Goal: Transaction & Acquisition: Purchase product/service

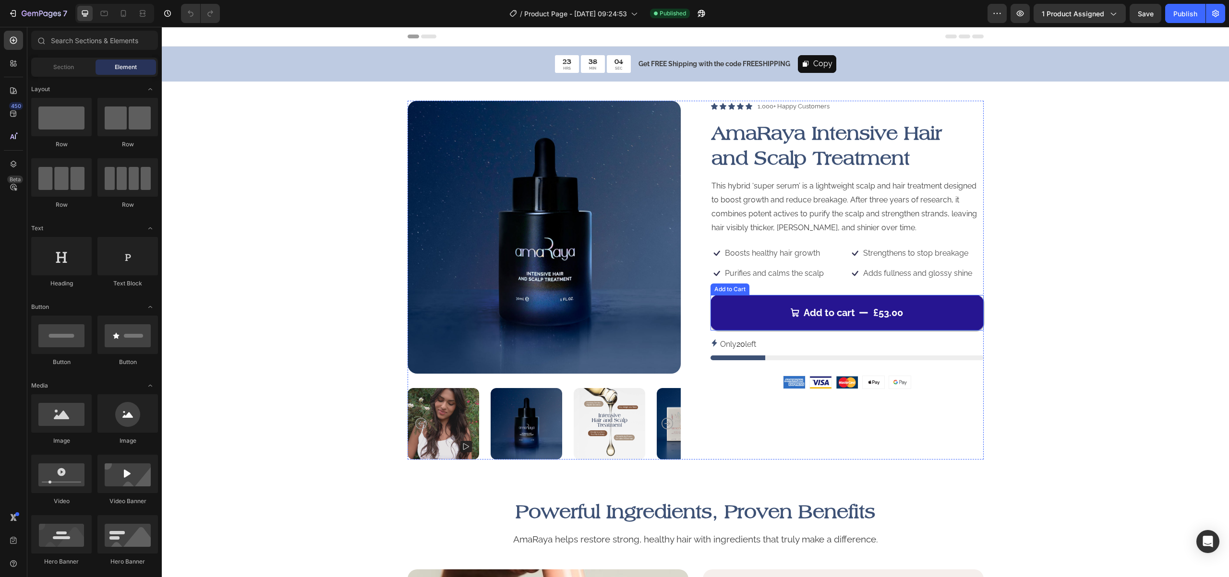
click at [960, 306] on button "Add to cart £53.00" at bounding box center [846, 313] width 273 height 36
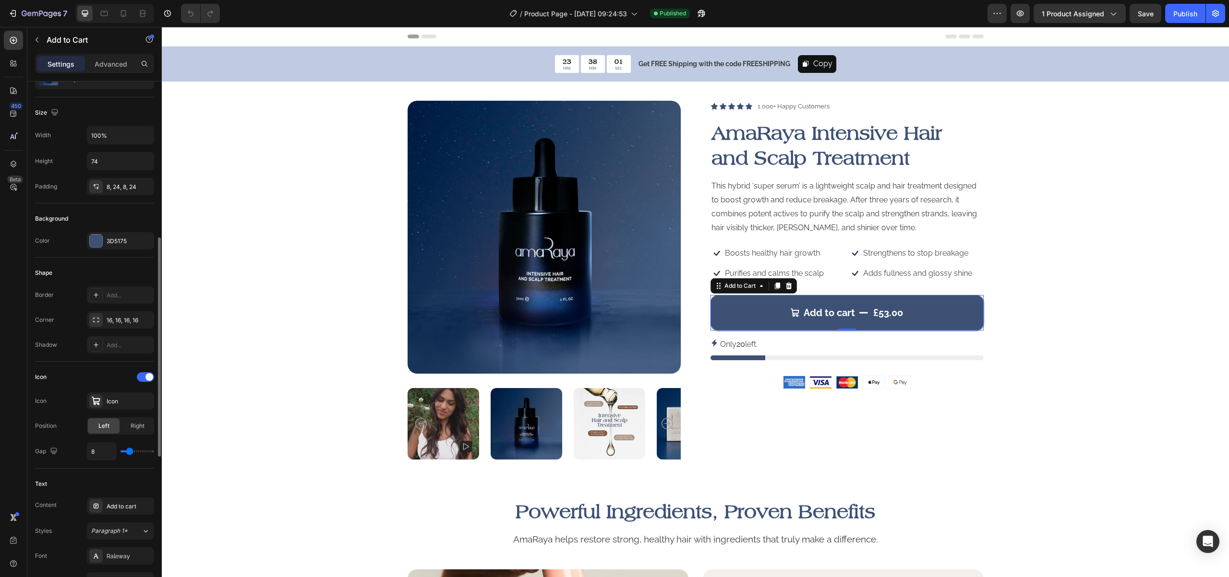
scroll to position [368, 0]
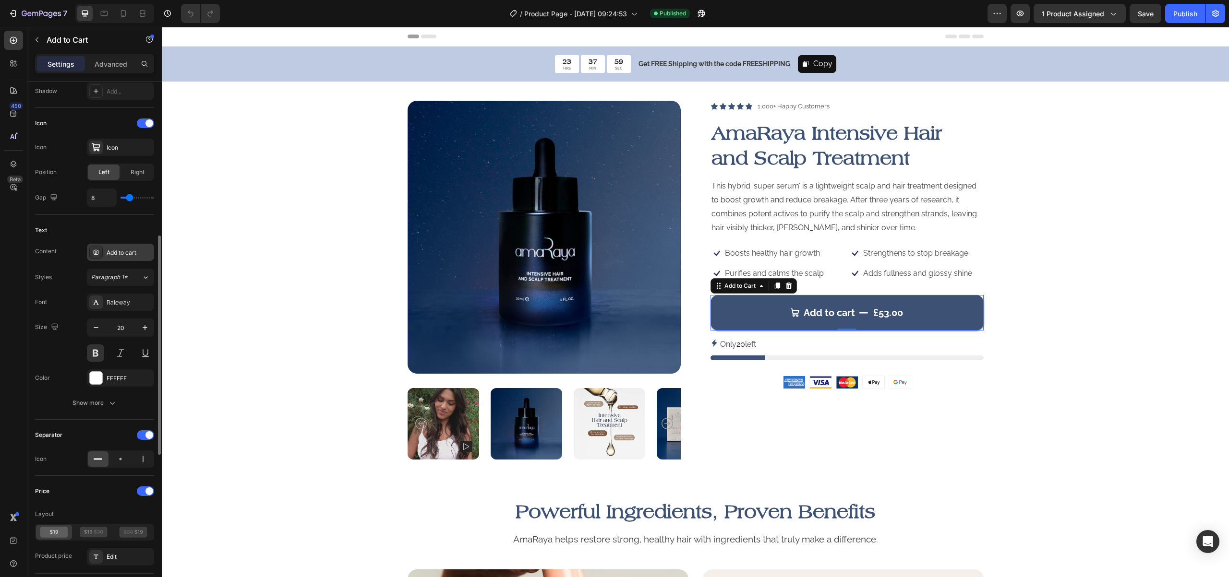
click at [132, 256] on div "Add to cart" at bounding box center [129, 253] width 45 height 9
drag, startPoint x: 68, startPoint y: 262, endPoint x: 51, endPoint y: 273, distance: 19.8
click at [68, 262] on div "Content Add to cart Styles Paragraph 1* Font Raleway Size 20 Color FFFFFF Show …" at bounding box center [94, 328] width 119 height 168
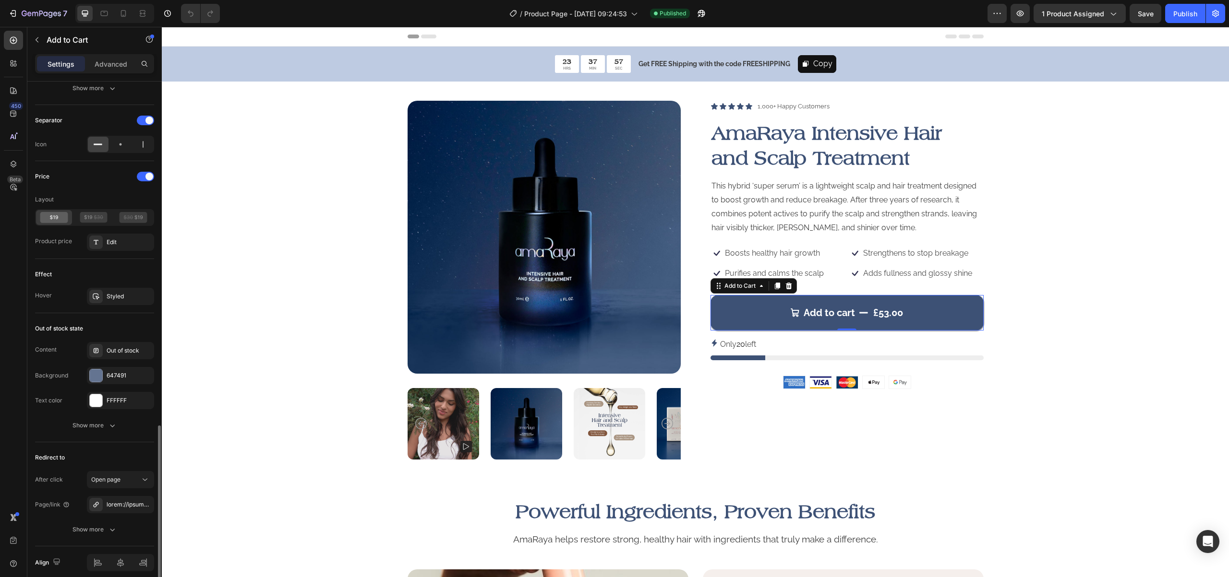
scroll to position [723, 0]
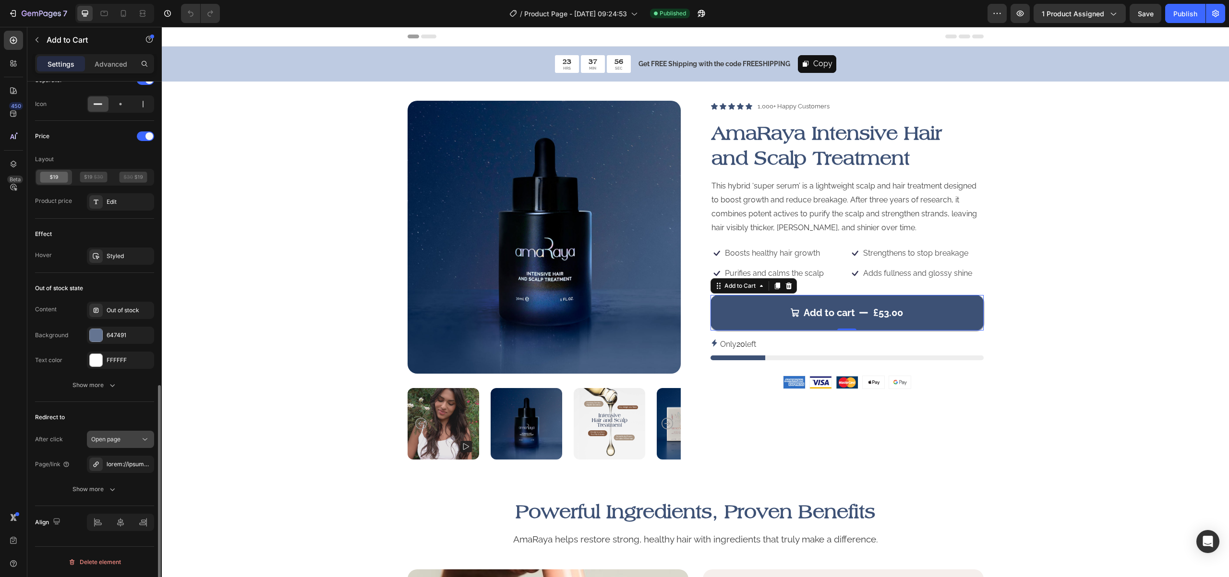
click at [142, 443] on icon at bounding box center [145, 440] width 10 height 10
click at [111, 482] on span "Go to checkout" at bounding box center [111, 481] width 41 height 9
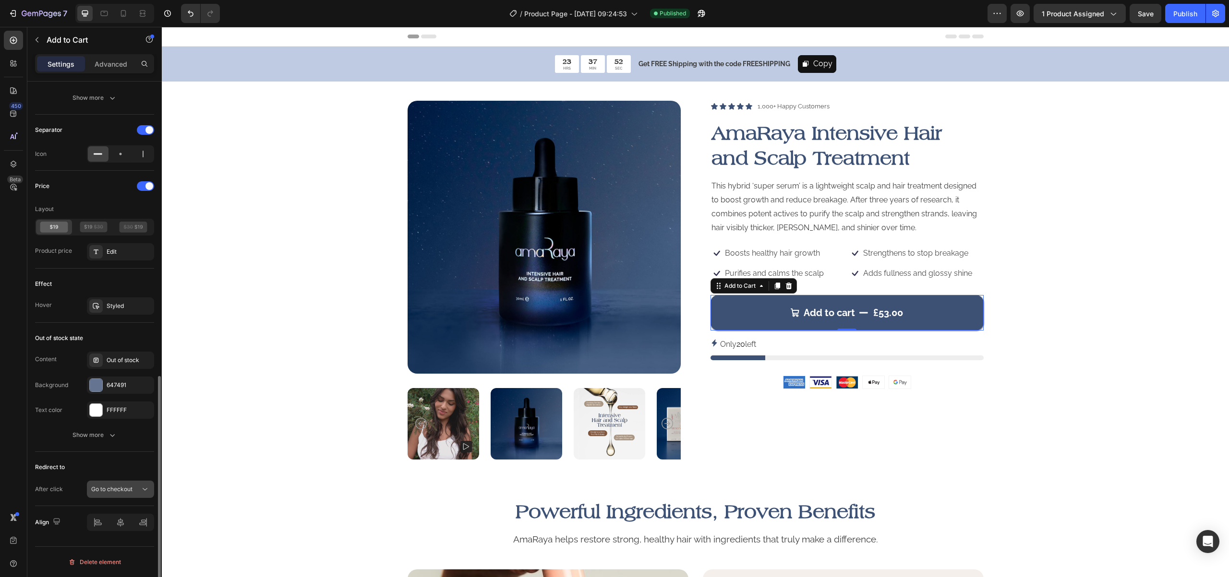
scroll to position [673, 0]
click at [1179, 15] on div "Publish" at bounding box center [1185, 14] width 24 height 10
click at [918, 67] on div "23 HRS 37 MIN 39 SEC Countdown Timer Get FREE Shipping with the code FREESHIPPI…" at bounding box center [696, 64] width 576 height 35
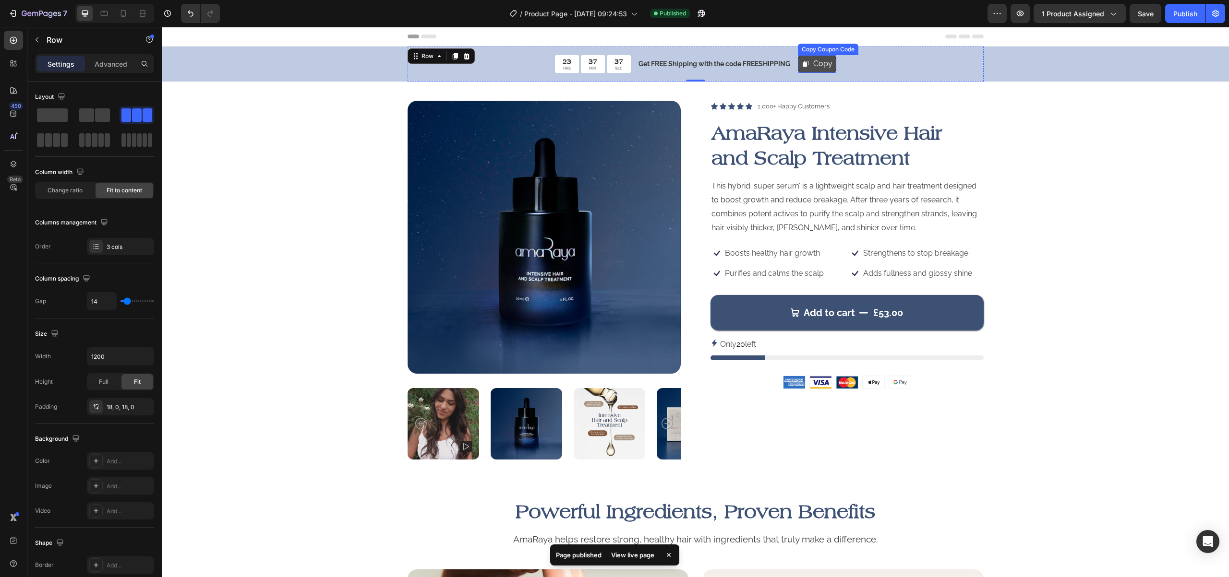
click at [831, 59] on button "Copy" at bounding box center [817, 64] width 38 height 18
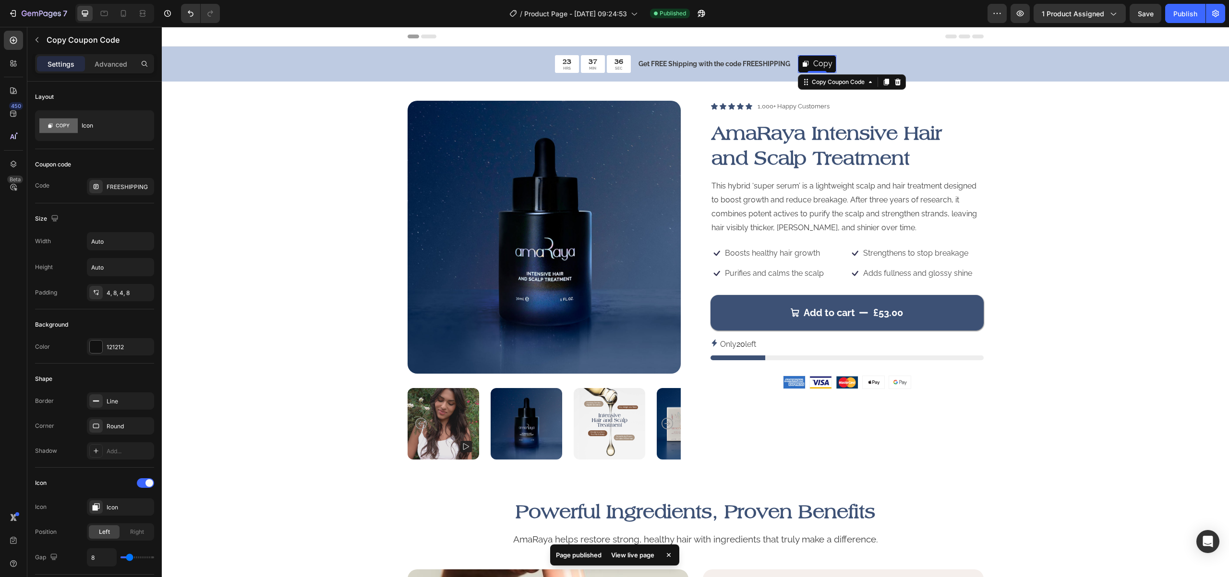
click at [896, 82] on icon at bounding box center [897, 82] width 6 height 7
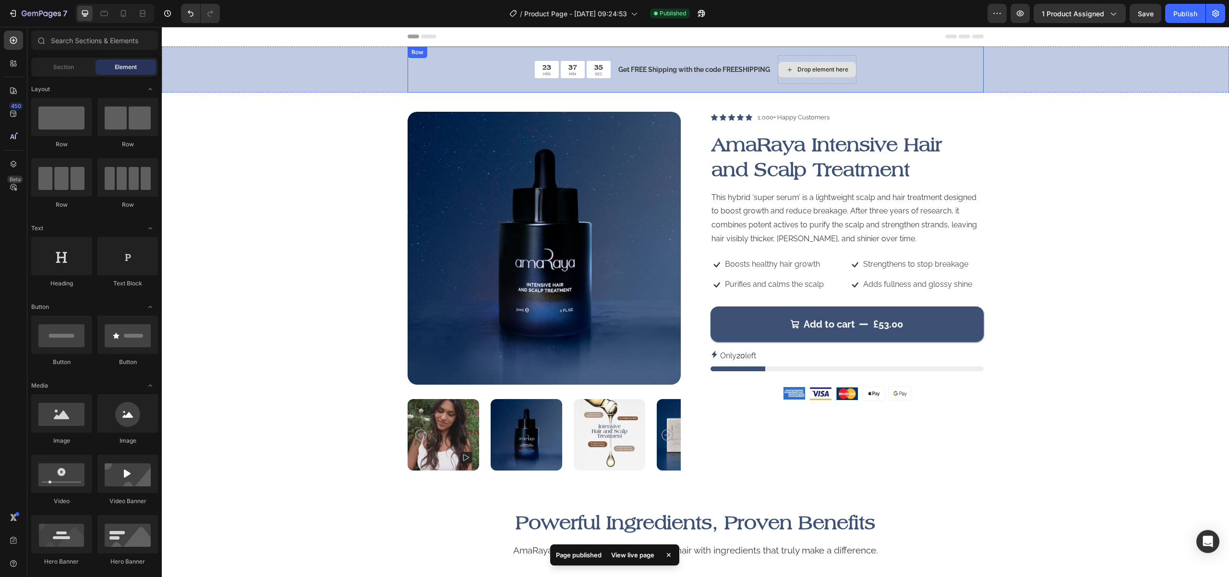
click at [883, 62] on div "23 HRS 37 MIN 35 SEC Countdown Timer Get FREE Shipping with the code FREESHIPPI…" at bounding box center [696, 70] width 576 height 46
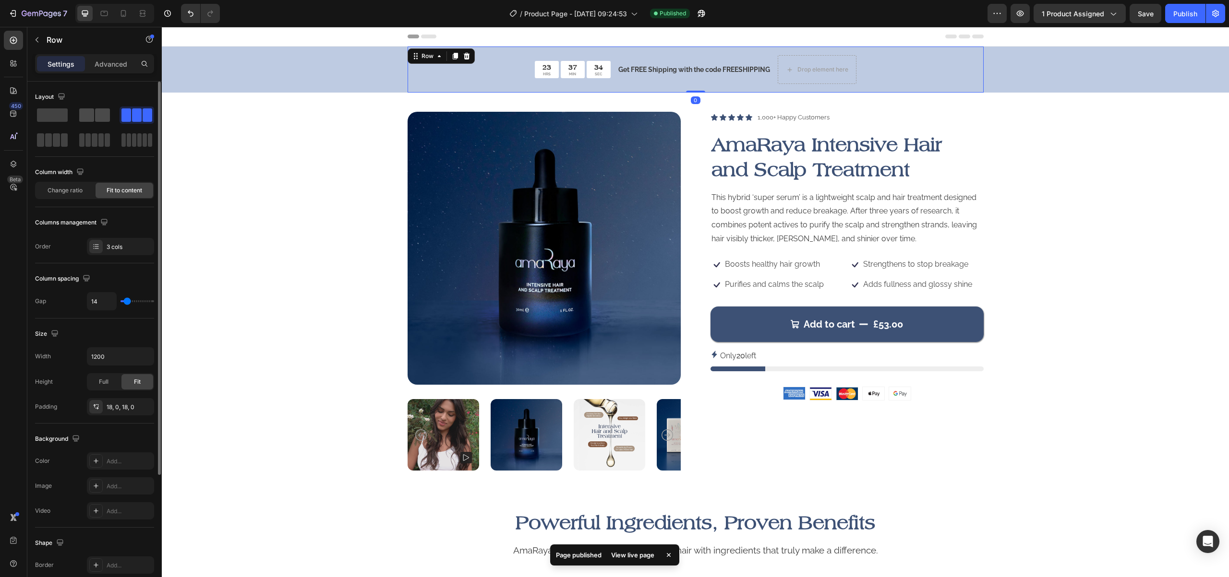
click at [102, 119] on span at bounding box center [102, 114] width 15 height 13
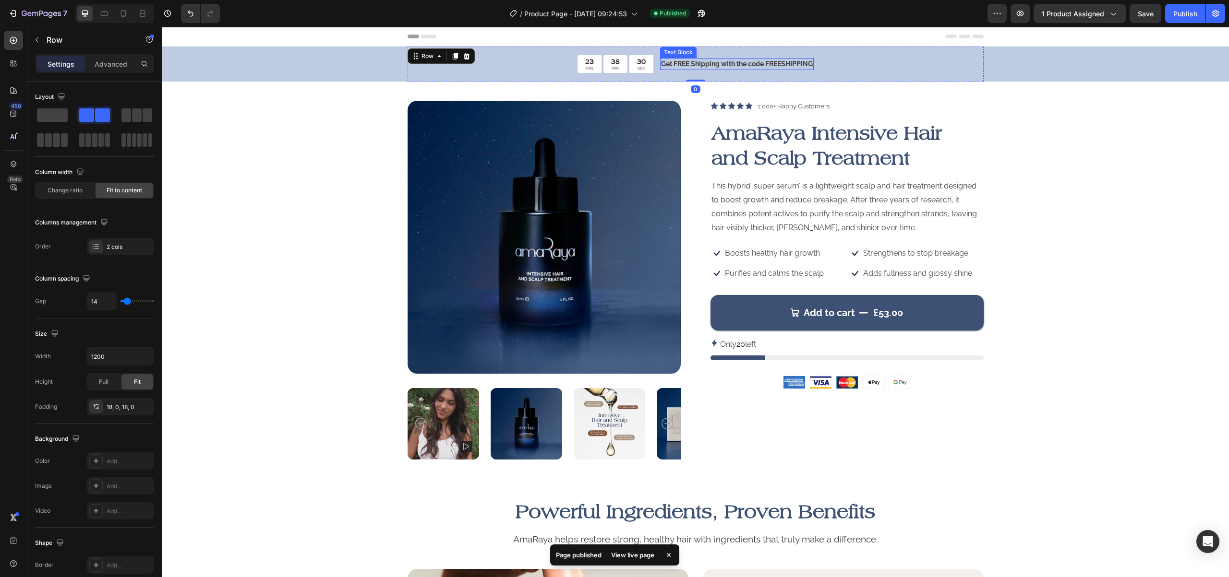
click at [804, 62] on p "Get FREE Shipping with the code FREESHIPPING" at bounding box center [737, 64] width 152 height 10
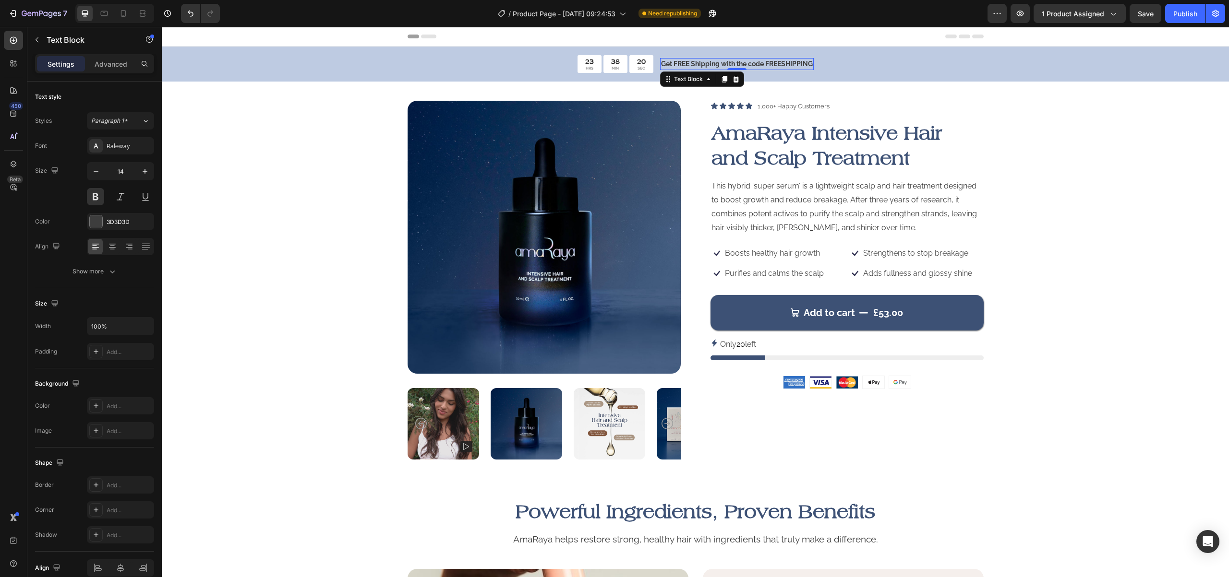
click at [776, 61] on p "Get FREE Shipping with the code FREESHIPPING" at bounding box center [737, 64] width 152 height 10
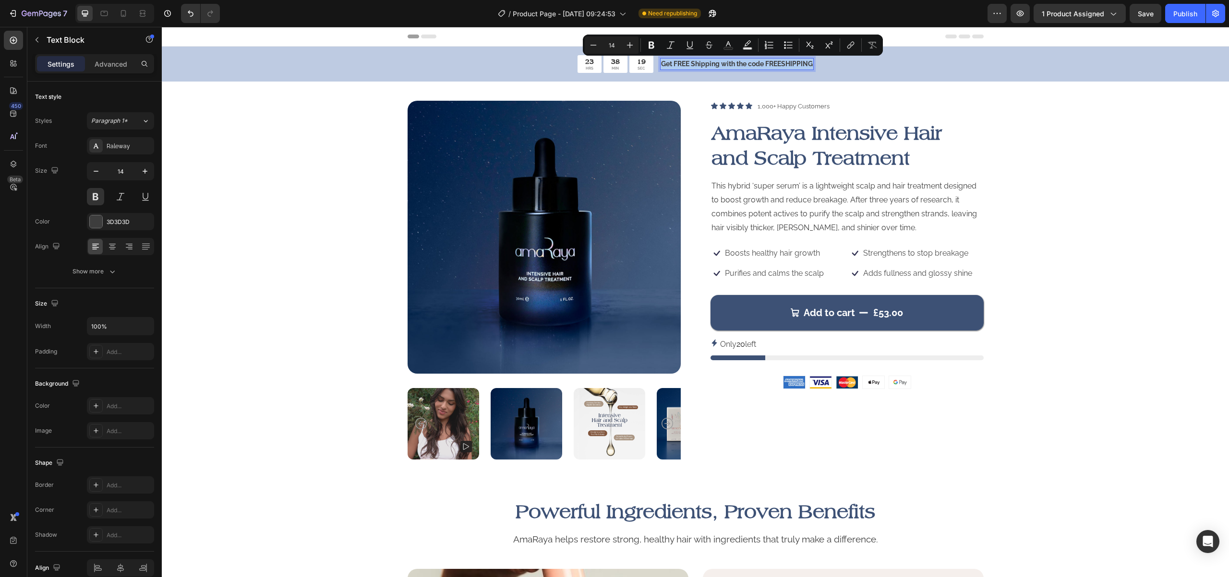
click at [739, 67] on p "Get FREE Shipping with the code FREESHIPPING" at bounding box center [737, 64] width 152 height 10
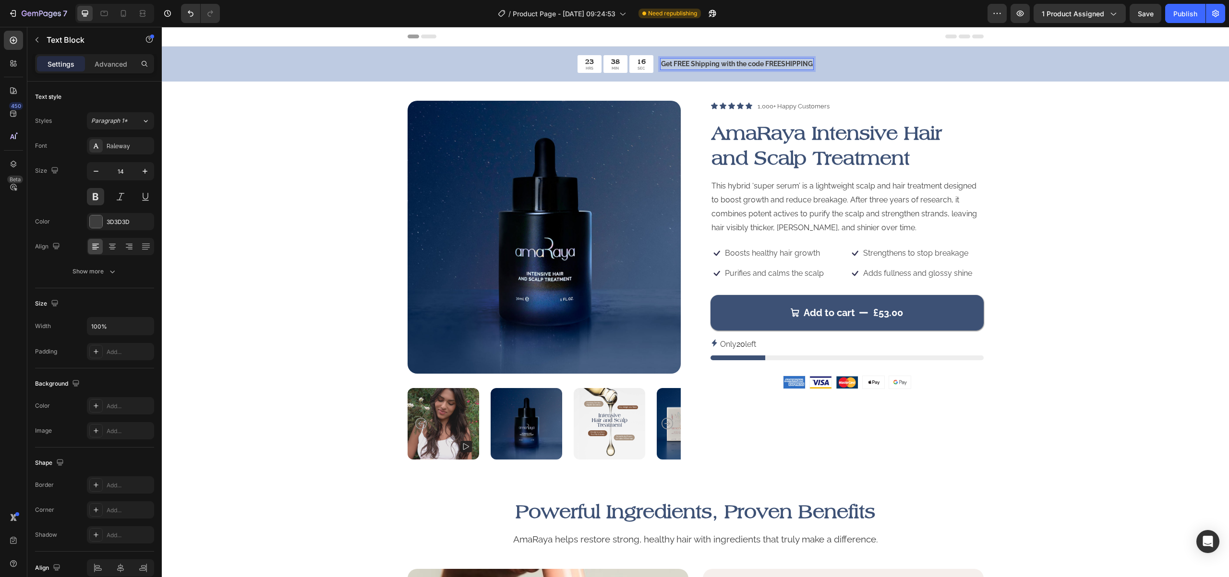
click at [686, 66] on p "Get FREE Shipping with the code FREESHIPPING" at bounding box center [737, 64] width 152 height 10
drag, startPoint x: 722, startPoint y: 65, endPoint x: 864, endPoint y: 65, distance: 141.1
click at [864, 65] on div "23 HRS 38 MIN 13 SEC Countdown Timer Get FREE UK Shipping with the code FREESHI…" at bounding box center [696, 64] width 576 height 35
click at [1112, 225] on div "Product Images Icon Icon Icon Icon Icon Icon List 1,000+ Happy Customers Text B…" at bounding box center [695, 280] width 1048 height 359
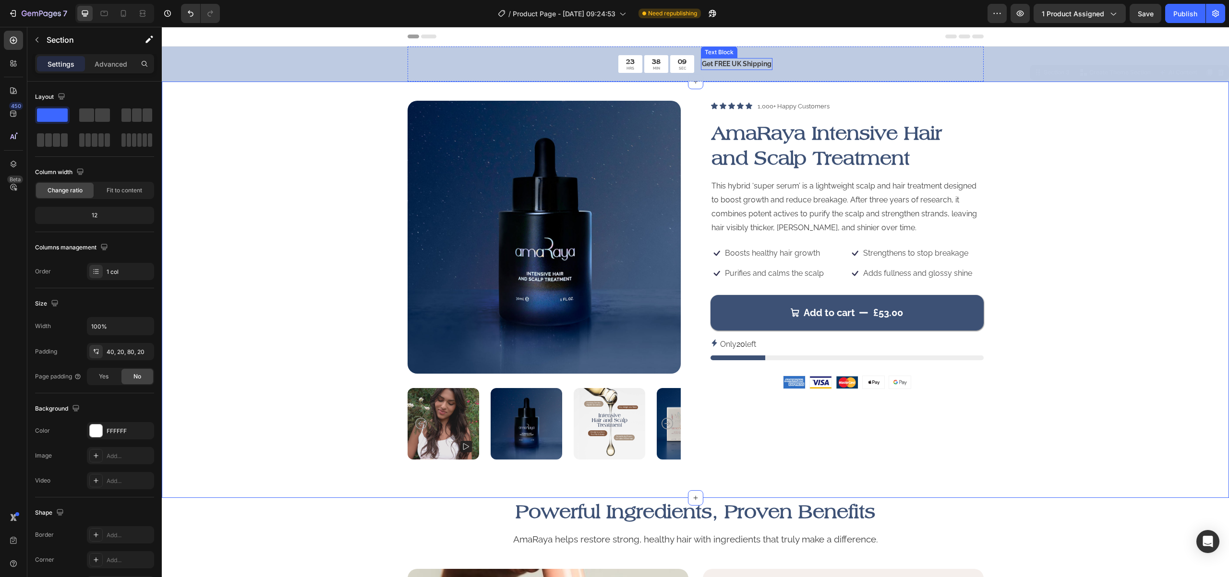
click at [737, 66] on p "Get FREE UK Shipping" at bounding box center [737, 64] width 70 height 10
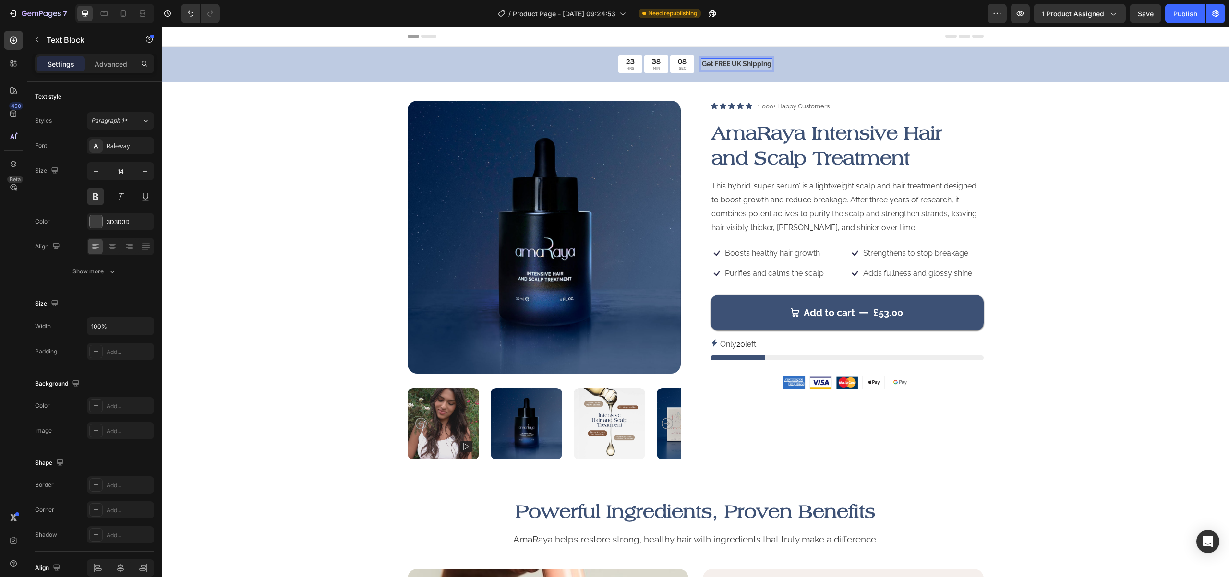
click at [764, 65] on p "Get FREE UK Shipping" at bounding box center [737, 64] width 70 height 10
click at [702, 64] on p "Get FREE UK Shipping" at bounding box center [737, 64] width 70 height 10
click at [729, 63] on p "Limited Time Only: Get FREE UK Shipping" at bounding box center [736, 64] width 131 height 10
click at [1086, 211] on div "Product Images Icon Icon Icon Icon Icon Icon List 1,000+ Happy Customers Text B…" at bounding box center [695, 280] width 1048 height 359
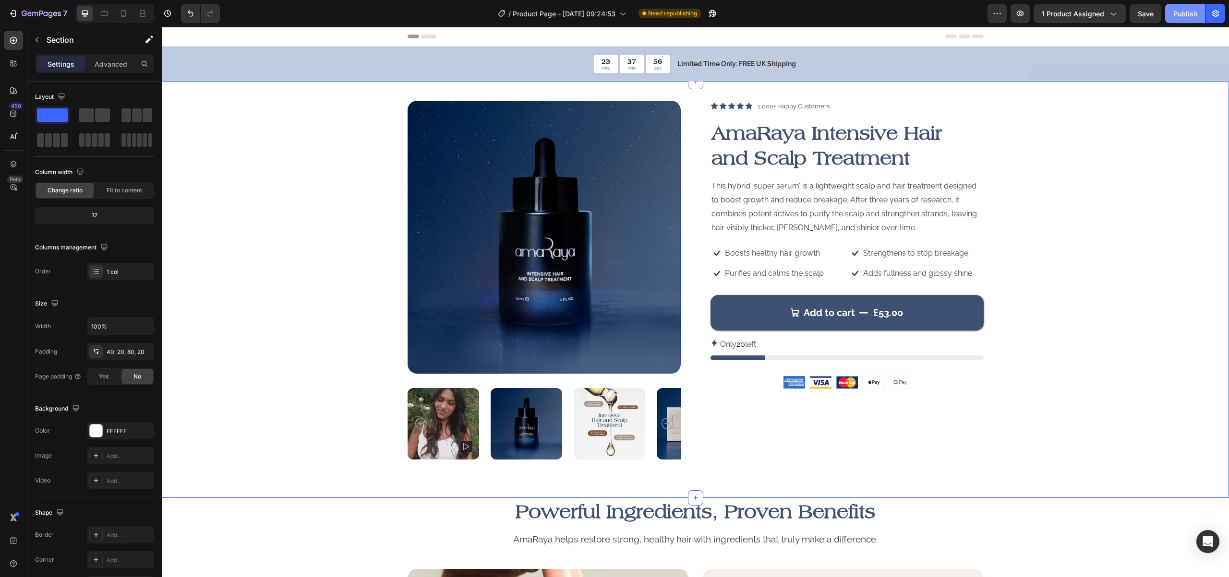
click at [1190, 18] on div "Publish" at bounding box center [1185, 14] width 24 height 10
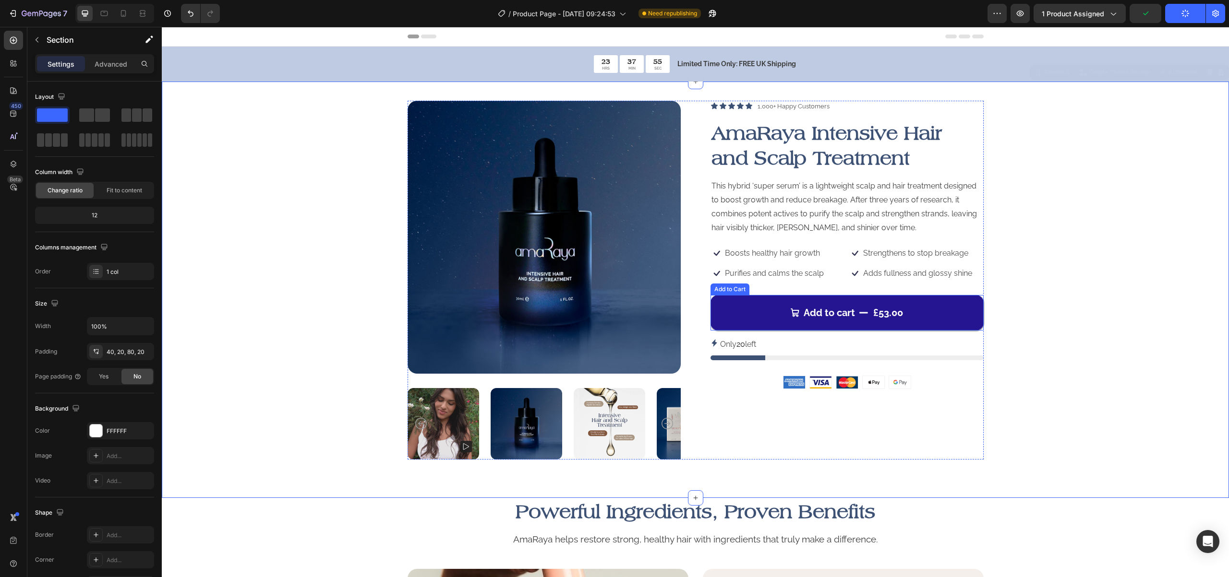
click at [955, 324] on button "Add to cart £53.00" at bounding box center [846, 313] width 273 height 36
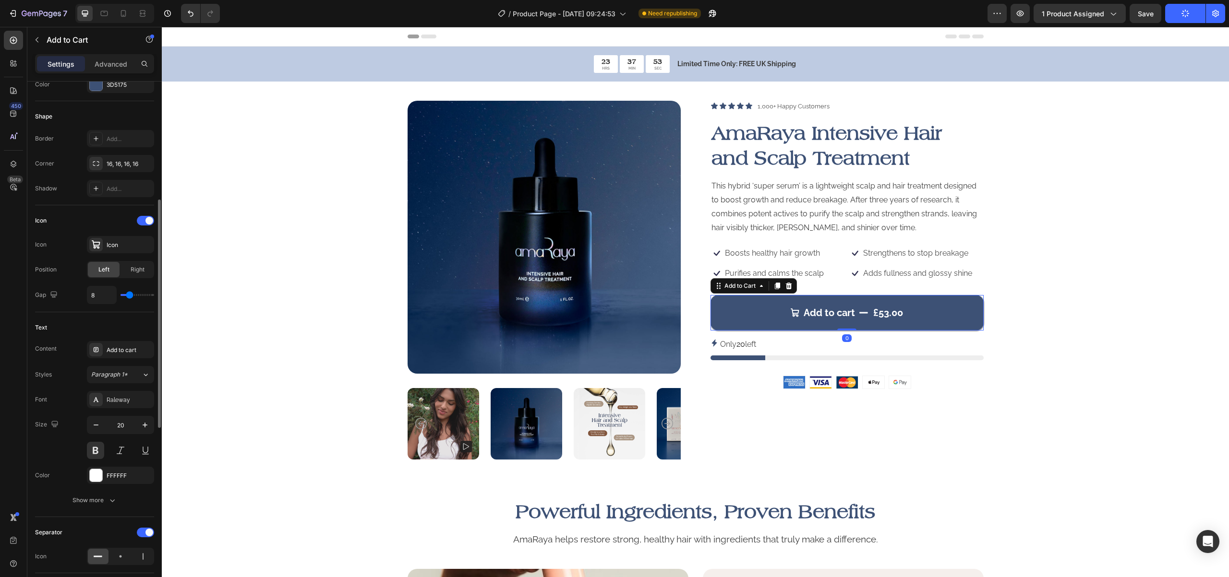
scroll to position [673, 0]
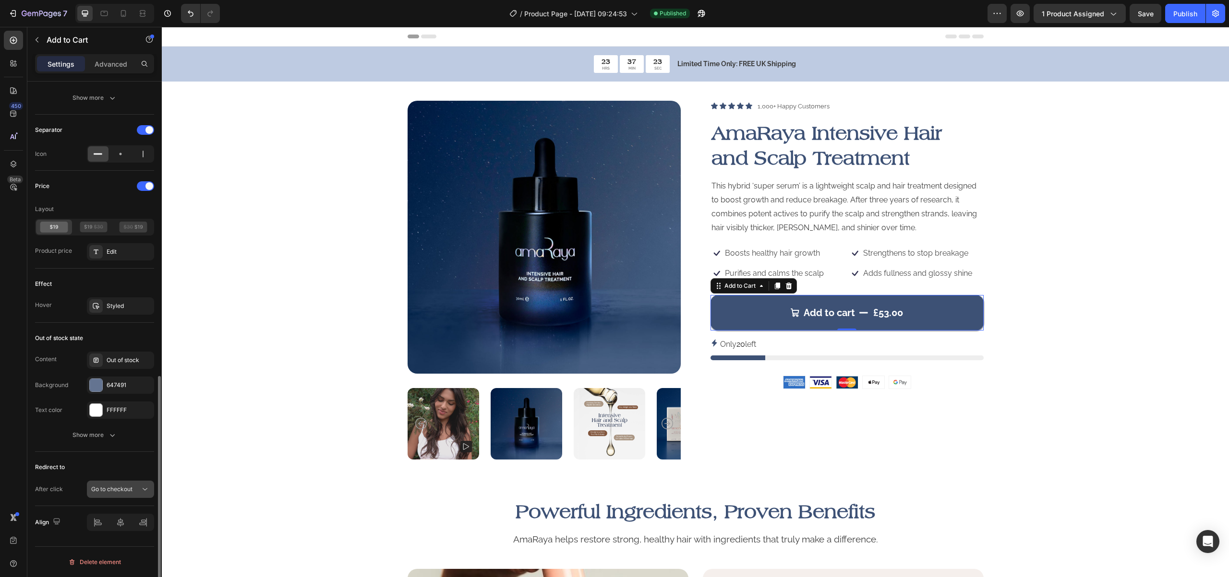
click at [116, 492] on span "Go to checkout" at bounding box center [111, 489] width 41 height 7
click at [116, 451] on span "Open cart" at bounding box center [104, 448] width 27 height 9
drag, startPoint x: 59, startPoint y: 443, endPoint x: 85, endPoint y: 327, distance: 118.8
click at [59, 443] on button "Show more" at bounding box center [94, 435] width 119 height 17
click at [1172, 14] on button "Publish" at bounding box center [1185, 13] width 40 height 19
